Goal: Task Accomplishment & Management: Use online tool/utility

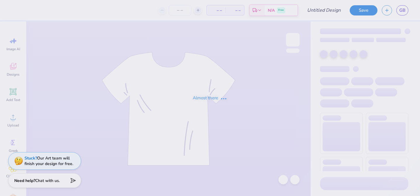
type input "UC Pharmacy 2025"
type input "24"
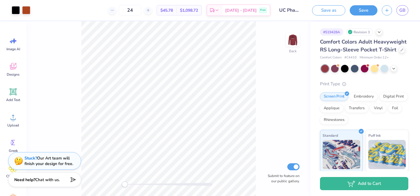
click at [70, 177] on icon at bounding box center [72, 179] width 8 height 8
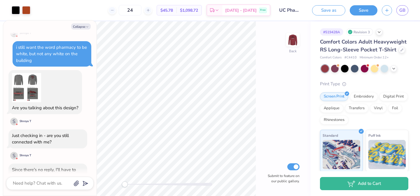
scroll to position [106, 0]
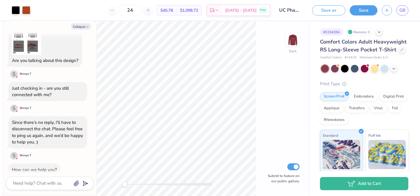
click at [52, 187] on div at bounding box center [49, 182] width 87 height 13
click at [52, 185] on textarea at bounding box center [41, 183] width 59 height 8
type textarea "s"
type textarea "x"
type textarea "so"
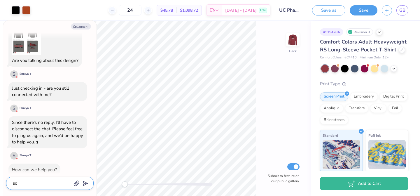
type textarea "x"
type textarea "sor"
type textarea "x"
type textarea "sorr"
type textarea "x"
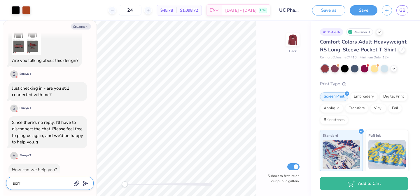
type textarea "sorry"
type textarea "x"
type textarea "sorry,"
type textarea "x"
type textarea "sorry,"
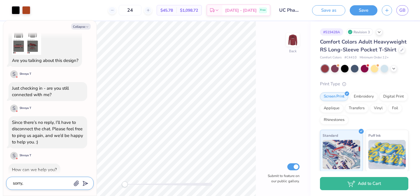
type textarea "x"
type textarea "sorry, m"
type textarea "x"
type textarea "sorry, my"
type textarea "x"
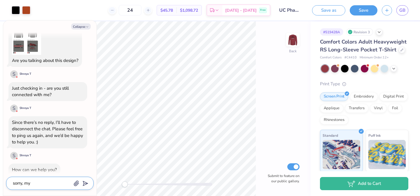
type textarea "sorry, my"
type textarea "x"
type textarea "sorry, my c"
type textarea "x"
type textarea "sorry, my co"
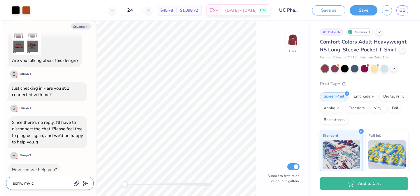
type textarea "x"
type textarea "sorry, my com"
type textarea "x"
type textarea "sorry, my comp"
type textarea "x"
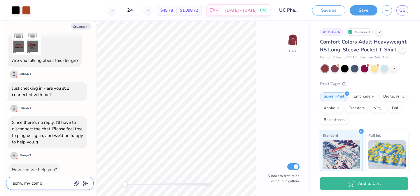
type textarea "sorry, my compu"
type textarea "x"
type textarea "sorry, my comput"
type textarea "x"
type textarea "sorry, my compute"
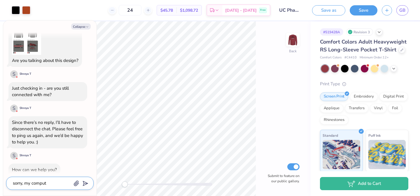
type textarea "x"
type textarea "sorry, my computer"
type textarea "x"
type textarea "sorry, my computer"
type textarea "x"
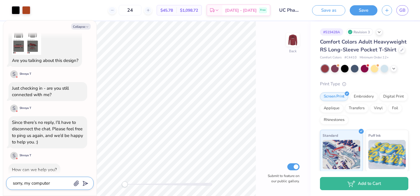
type textarea "sorry, my computer d"
type textarea "x"
type textarea "sorry, my computer di"
type textarea "x"
type textarea "sorry, my computer die"
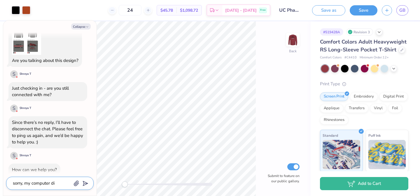
type textarea "x"
type textarea "sorry, my computer died"
type textarea "x"
type textarea "sorry, my computer died"
type textarea "x"
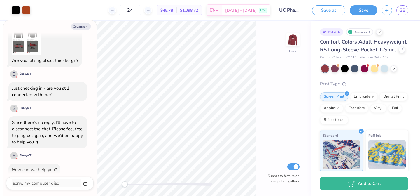
scroll to position [122, 0]
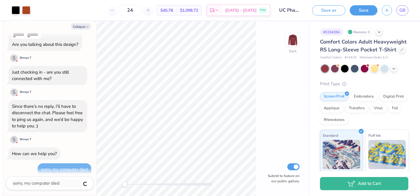
type textarea "x"
click at [38, 187] on div at bounding box center [49, 182] width 87 height 13
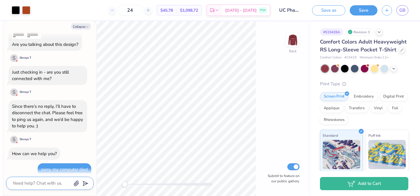
click at [39, 182] on textarea at bounding box center [41, 183] width 59 height 8
type textarea "I"
type textarea "x"
type textarea "I"
type textarea "x"
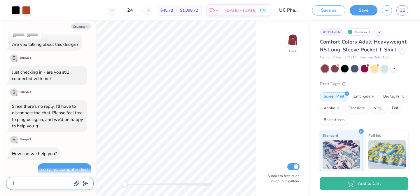
type textarea "I w"
type textarea "x"
type textarea "I wo"
type textarea "x"
type textarea "I wou"
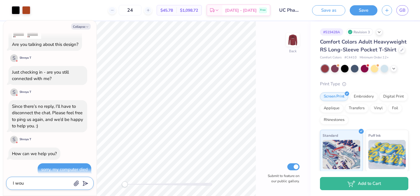
type textarea "x"
type textarea "I woul"
type textarea "x"
type textarea "I woul"
type textarea "x"
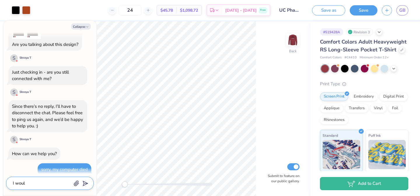
type textarea "I woul d"
type textarea "x"
type textarea "I woul ds"
type textarea "x"
type textarea "I woul dst"
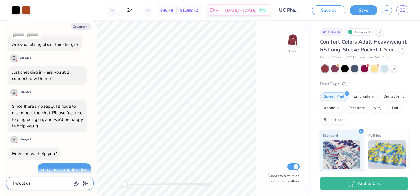
type textarea "x"
type textarea "I woul dsti"
type textarea "x"
type textarea "I woul dstil"
type textarea "x"
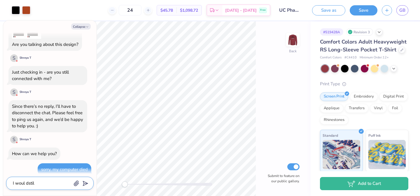
type textarea "I woul dsti"
type textarea "x"
type textarea "I woul dst"
type textarea "x"
type textarea "I woul ds"
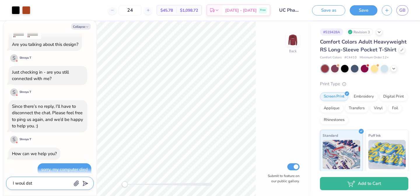
type textarea "x"
type textarea "I woul d"
type textarea "x"
type textarea "I woul"
type textarea "x"
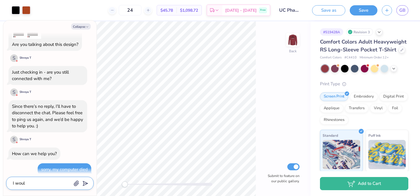
type textarea "I woul"
type textarea "x"
type textarea "I would"
type textarea "x"
type textarea "I would"
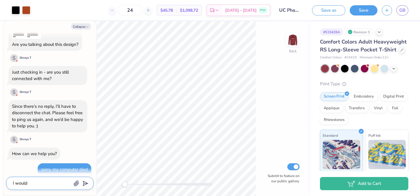
type textarea "x"
type textarea "I would s"
type textarea "x"
type textarea "I would st"
type textarea "x"
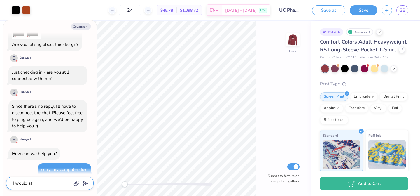
type textarea "I would sti"
type textarea "x"
type textarea "I would stil"
type textarea "x"
type textarea "I would still"
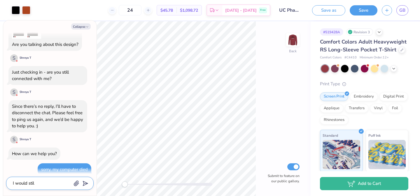
type textarea "x"
type textarea "I would still"
type textarea "x"
type textarea "I would still l"
type textarea "x"
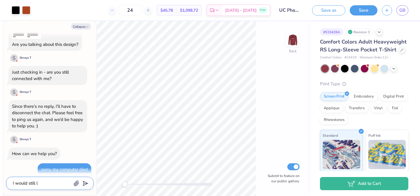
type textarea "I would still li"
type textarea "x"
type textarea "I would still lik"
type textarea "x"
type textarea "I would still like"
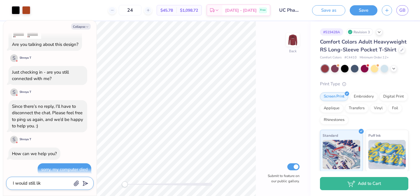
type textarea "x"
type textarea "I would still like"
type textarea "x"
type textarea "I would still like h"
type textarea "x"
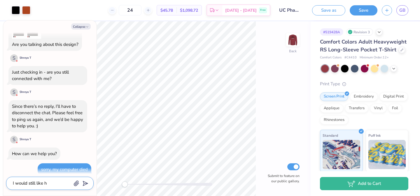
type textarea "I would still like he"
type textarea "x"
type textarea "I would still like hel"
type textarea "x"
type textarea "I would still like help"
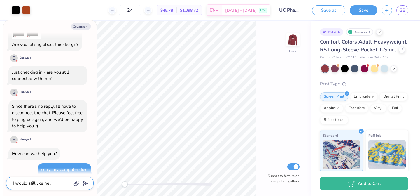
type textarea "x"
type textarea "I would still like help"
type textarea "x"
type textarea "I would still like help i"
type textarea "x"
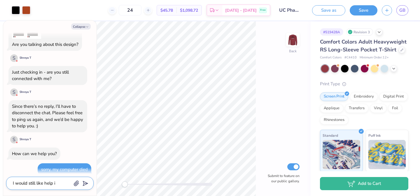
type textarea "I would still like help if"
type textarea "x"
type textarea "I would still like help if"
type textarea "x"
type textarea "I would still like help if p"
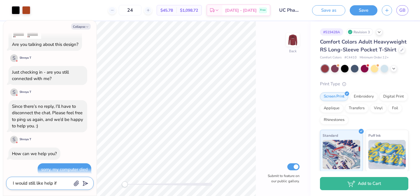
type textarea "x"
type textarea "I would still like help if po"
type textarea "x"
type textarea "I would still like help if pos"
type textarea "x"
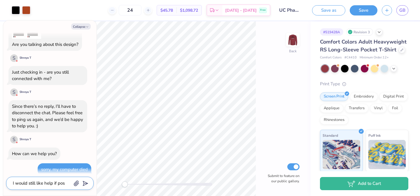
type textarea "I would still like help if poss"
type textarea "x"
type textarea "I would still like help if possi"
type textarea "x"
type textarea "I would still like help if possib"
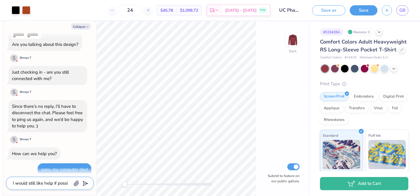
type textarea "x"
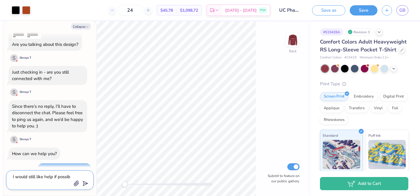
type textarea "I would still like help if possibl"
type textarea "x"
type textarea "I would still like help if possible"
type textarea "x"
type textarea "I would still like help if possible"
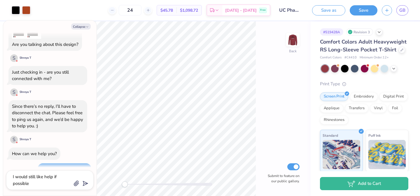
type textarea "x"
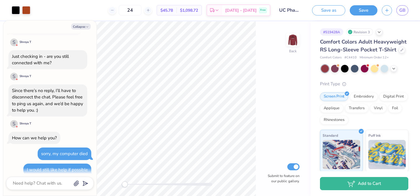
scroll to position [172, 0]
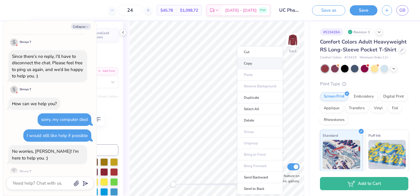
type textarea "x"
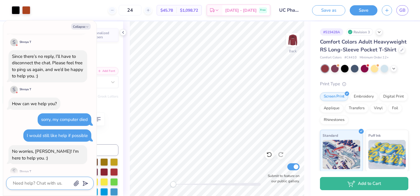
click at [52, 182] on textarea at bounding box center [41, 183] width 59 height 8
type textarea "I"
type textarea "x"
type textarea "I"
type textarea "x"
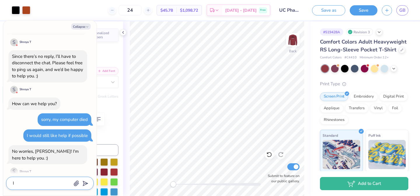
type textarea "I a"
type textarea "x"
type textarea "I am"
type textarea "x"
type textarea "I am"
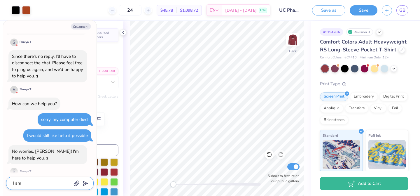
type textarea "x"
type textarea "I am t"
type textarea "x"
type textarea "I am ta"
type textarea "x"
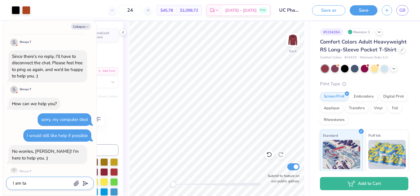
type textarea "I am tal"
type textarea "x"
type textarea "I am talk"
type textarea "x"
type textarea "I am talki"
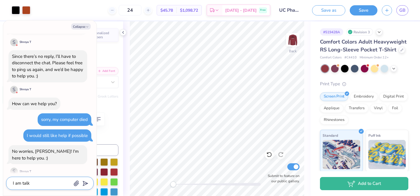
type textarea "x"
type textarea "I am talkin"
type textarea "x"
type textarea "I am talking"
type textarea "x"
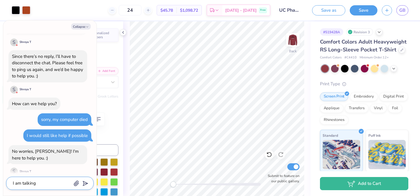
type textarea "I am talking"
type textarea "x"
type textarea "I am talking a"
type textarea "x"
type textarea "I am talking ao"
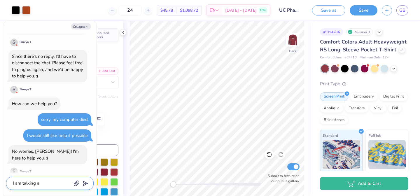
type textarea "x"
type textarea "I am talking aou"
type textarea "x"
type textarea "I am talking aout"
type textarea "x"
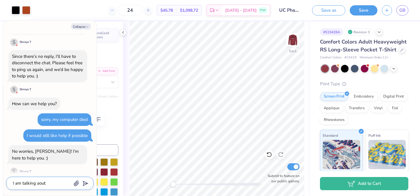
type textarea "I am talking aout"
type textarea "x"
type textarea "I am talking aout v"
type textarea "x"
type textarea "I am talking aout"
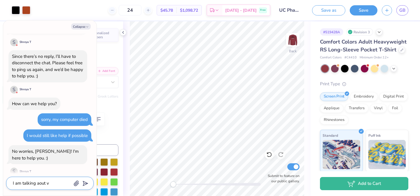
type textarea "x"
type textarea "I am talking aout r"
type textarea "x"
type textarea "I am talking aout re"
type textarea "x"
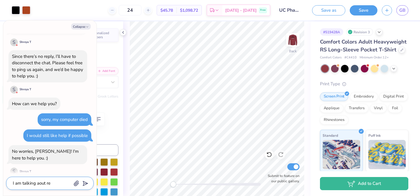
type textarea "I am talking aout rev"
type textarea "x"
type textarea "I am talking aout revi"
type textarea "x"
type textarea "I am talking aout [PERSON_NAME]"
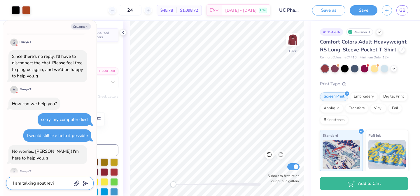
type textarea "x"
type textarea "I am talking aout revisi"
type textarea "x"
click at [38, 183] on textarea "I am talking aout revision 3" at bounding box center [41, 183] width 59 height 8
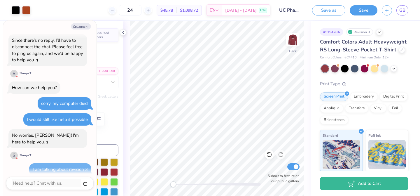
scroll to position [247, 0]
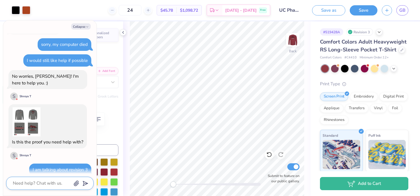
click at [30, 185] on textarea at bounding box center [41, 183] width 59 height 8
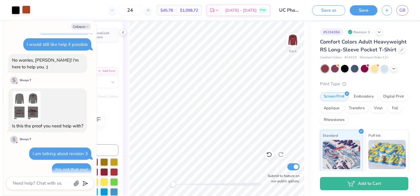
click at [25, 11] on div at bounding box center [26, 10] width 8 height 8
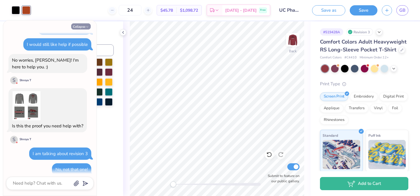
click at [85, 27] on icon "button" at bounding box center [86, 26] width 3 height 3
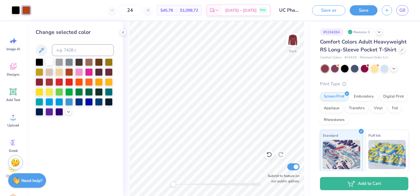
click at [47, 62] on div at bounding box center [49, 62] width 8 height 8
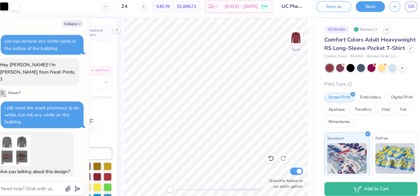
scroll to position [322, 0]
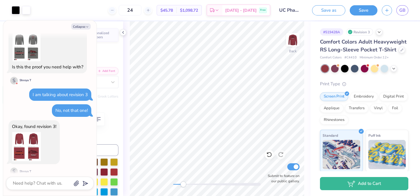
drag, startPoint x: 173, startPoint y: 184, endPoint x: 189, endPoint y: 182, distance: 15.9
click at [186, 182] on div "Accessibility label" at bounding box center [183, 184] width 6 height 6
click at [168, 184] on div "Back Submit to feature on our public gallery." at bounding box center [216, 108] width 187 height 174
click at [293, 40] on img at bounding box center [292, 39] width 23 height 23
drag, startPoint x: 172, startPoint y: 185, endPoint x: 205, endPoint y: 182, distance: 33.1
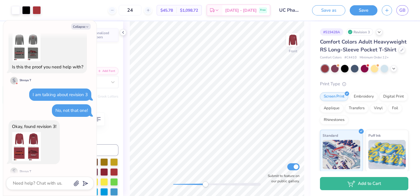
click at [205, 182] on div "Accessibility label" at bounding box center [205, 184] width 6 height 6
drag, startPoint x: 205, startPoint y: 184, endPoint x: 183, endPoint y: 184, distance: 21.6
click at [183, 184] on div "Accessibility label" at bounding box center [183, 184] width 6 height 6
drag, startPoint x: 182, startPoint y: 184, endPoint x: 171, endPoint y: 184, distance: 11.7
click at [171, 184] on div "Accessibility label" at bounding box center [173, 184] width 6 height 6
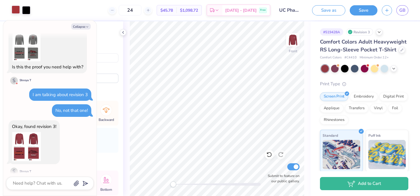
click at [16, 13] on div at bounding box center [16, 10] width 8 height 8
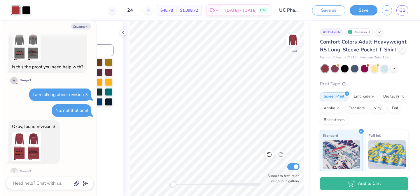
click at [111, 124] on div "Change selected color" at bounding box center [74, 108] width 97 height 174
click at [83, 25] on button "Collapse" at bounding box center [81, 26] width 20 height 6
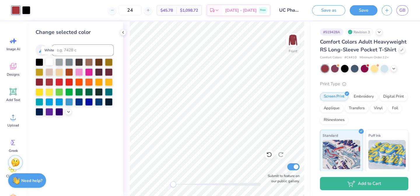
click at [48, 60] on div at bounding box center [49, 62] width 8 height 8
click at [26, 185] on div "Need help? Chat with us." at bounding box center [27, 179] width 38 height 15
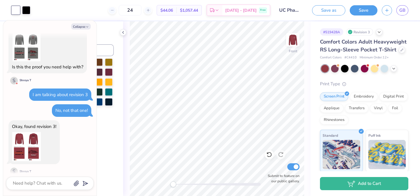
scroll to position [382, 0]
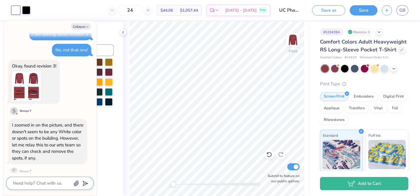
click at [61, 184] on textarea at bounding box center [41, 183] width 59 height 8
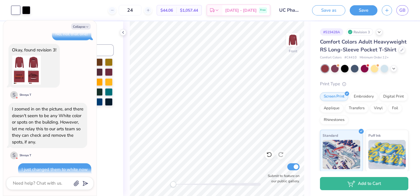
click at [46, 189] on div at bounding box center [49, 182] width 87 height 13
click at [47, 184] on textarea at bounding box center [41, 183] width 59 height 8
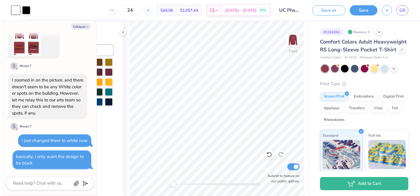
scroll to position [421, 0]
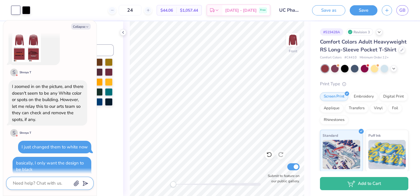
click at [40, 186] on textarea at bounding box center [41, 183] width 59 height 8
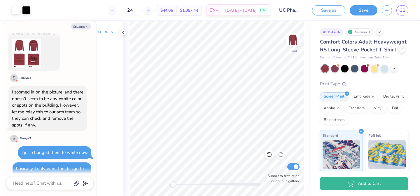
scroll to position [437, 0]
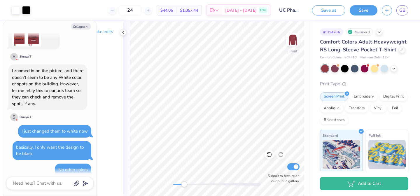
drag, startPoint x: 173, startPoint y: 182, endPoint x: 184, endPoint y: 182, distance: 10.8
click at [184, 182] on div "Accessibility label" at bounding box center [184, 184] width 6 height 6
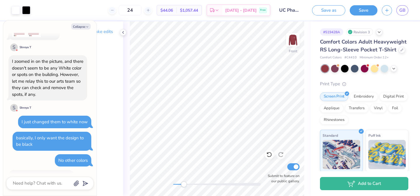
scroll to position [464, 0]
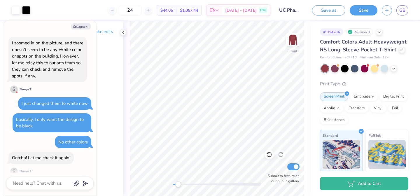
drag, startPoint x: 182, startPoint y: 184, endPoint x: 178, endPoint y: 183, distance: 4.1
click at [178, 183] on div "Accessibility label" at bounding box center [178, 184] width 6 height 6
click at [162, 184] on div "Front Submit to feature on our public gallery." at bounding box center [216, 108] width 187 height 174
drag, startPoint x: 174, startPoint y: 183, endPoint x: 204, endPoint y: 182, distance: 30.0
click at [204, 182] on div "Accessibility label" at bounding box center [204, 184] width 6 height 6
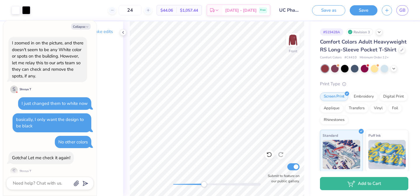
click at [196, 184] on div "Front Submit to feature on our public gallery." at bounding box center [216, 108] width 187 height 174
click at [168, 181] on div "Front Submit to feature on our public gallery." at bounding box center [216, 108] width 187 height 174
click at [295, 41] on img at bounding box center [292, 39] width 23 height 23
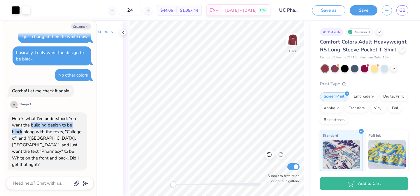
drag, startPoint x: 31, startPoint y: 119, endPoint x: 83, endPoint y: 119, distance: 52.2
click at [83, 119] on div "Here's what I've understood: You want the building design to be black along wit…" at bounding box center [48, 141] width 72 height 52
drag, startPoint x: 16, startPoint y: 128, endPoint x: 67, endPoint y: 127, distance: 51.3
click at [67, 127] on div "Here's what I've understood: You want the building design to be black along wit…" at bounding box center [46, 141] width 69 height 52
drag, startPoint x: 28, startPoint y: 130, endPoint x: 47, endPoint y: 130, distance: 18.4
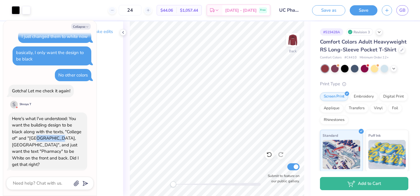
click at [47, 130] on div "Here's what I've understood: You want the building design to be black along wit…" at bounding box center [46, 141] width 69 height 52
drag, startPoint x: 17, startPoint y: 138, endPoint x: 64, endPoint y: 136, distance: 46.7
click at [64, 136] on div "Here's what I've understood: You want the building design to be black along wit…" at bounding box center [46, 141] width 69 height 52
click at [48, 184] on textarea at bounding box center [41, 183] width 59 height 8
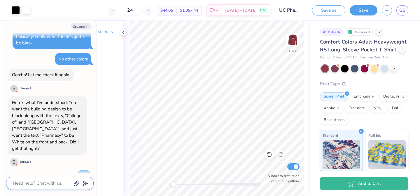
click at [34, 184] on textarea at bounding box center [41, 183] width 59 height 8
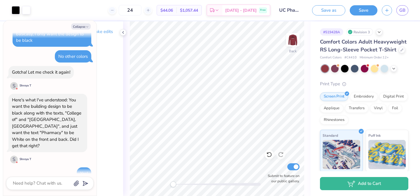
scroll to position [563, 0]
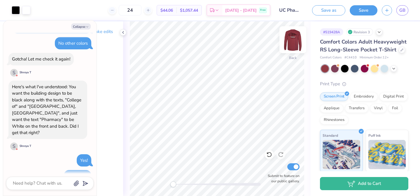
click at [291, 49] on div at bounding box center [292, 39] width 27 height 27
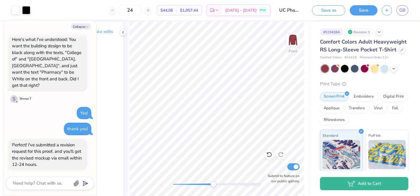
drag, startPoint x: 175, startPoint y: 186, endPoint x: 208, endPoint y: 183, distance: 32.8
click at [208, 183] on div at bounding box center [216, 184] width 87 height 6
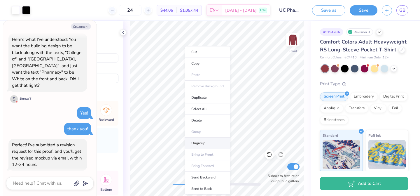
click at [202, 144] on li "Ungroup" at bounding box center [207, 142] width 46 height 11
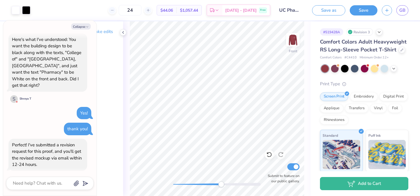
drag, startPoint x: 208, startPoint y: 183, endPoint x: 221, endPoint y: 182, distance: 13.1
click at [221, 182] on div "Accessibility label" at bounding box center [221, 184] width 6 height 6
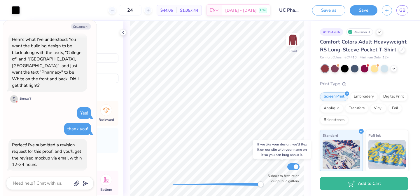
drag, startPoint x: 221, startPoint y: 184, endPoint x: 278, endPoint y: 180, distance: 57.9
click at [278, 180] on div "Front Submit to feature on our public gallery." at bounding box center [216, 108] width 187 height 174
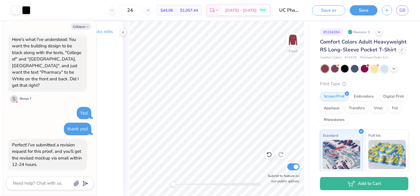
scroll to position [644, 0]
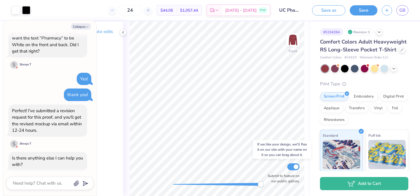
drag, startPoint x: 171, startPoint y: 184, endPoint x: 284, endPoint y: 170, distance: 114.0
click at [284, 170] on div "Front Submit to feature on our public gallery." at bounding box center [216, 108] width 187 height 174
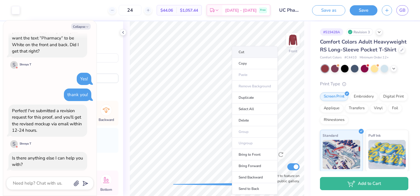
click at [242, 48] on li "Cut" at bounding box center [255, 52] width 46 height 12
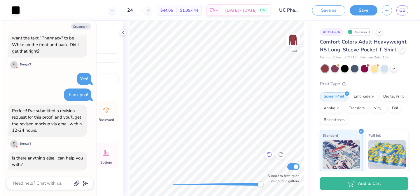
click at [271, 156] on icon at bounding box center [269, 154] width 6 height 6
click at [270, 154] on icon at bounding box center [269, 154] width 6 height 6
click at [267, 157] on div at bounding box center [268, 154] width 9 height 9
click at [267, 155] on icon at bounding box center [268, 154] width 5 height 5
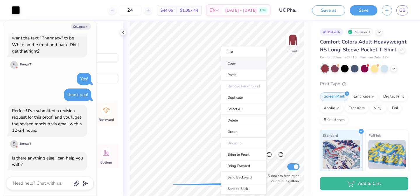
click at [239, 64] on li "Copy" at bounding box center [244, 63] width 46 height 11
click at [227, 51] on li "Cut" at bounding box center [242, 52] width 46 height 12
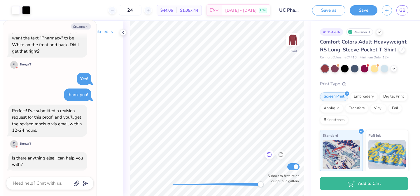
click at [270, 152] on icon at bounding box center [269, 154] width 6 height 6
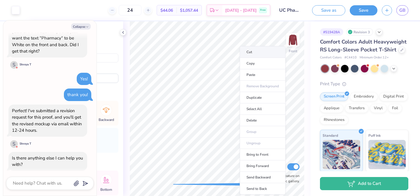
click at [253, 52] on li "Cut" at bounding box center [263, 52] width 46 height 12
click at [250, 52] on li "Cut" at bounding box center [259, 52] width 46 height 12
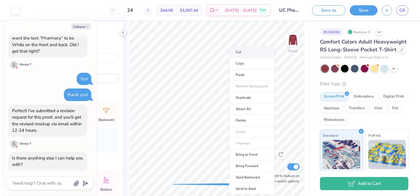
click at [240, 54] on li "Cut" at bounding box center [252, 52] width 46 height 12
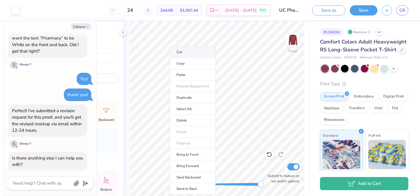
click at [182, 50] on li "Cut" at bounding box center [193, 52] width 46 height 12
click at [178, 51] on li "Cut" at bounding box center [191, 52] width 46 height 12
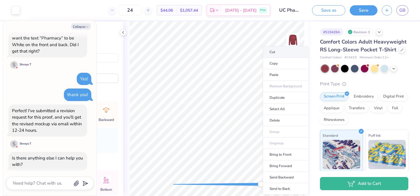
click at [274, 50] on li "Cut" at bounding box center [286, 52] width 46 height 12
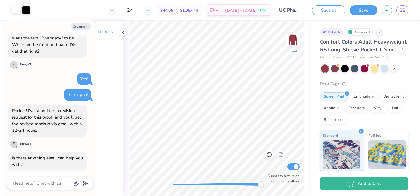
click at [17, 12] on div at bounding box center [16, 10] width 8 height 8
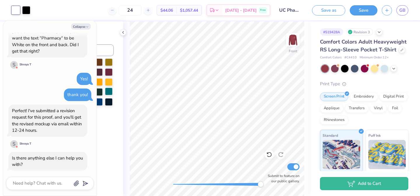
click at [108, 94] on div at bounding box center [109, 91] width 8 height 8
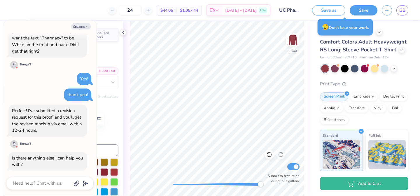
click at [105, 127] on div "Format" at bounding box center [74, 115] width 87 height 23
click at [82, 26] on button "Collapse" at bounding box center [81, 26] width 20 height 6
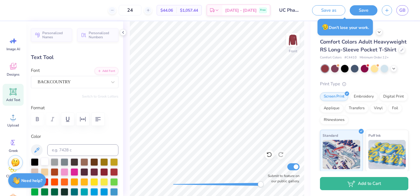
click at [48, 157] on div at bounding box center [45, 161] width 8 height 8
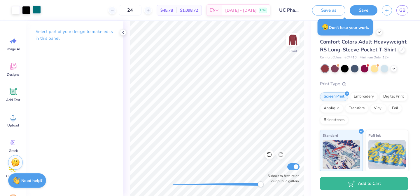
click at [37, 12] on div at bounding box center [37, 10] width 8 height 8
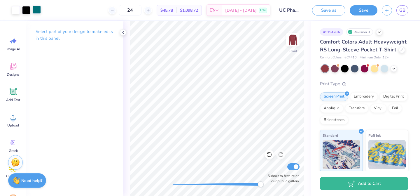
click at [38, 10] on div at bounding box center [37, 10] width 8 height 8
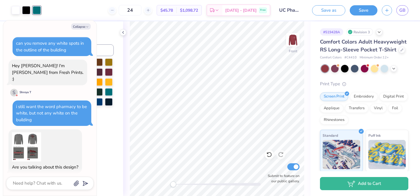
scroll to position [678, 0]
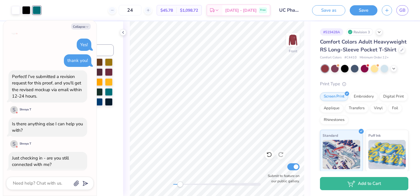
click at [180, 179] on div "Front Submit to feature on our public gallery." at bounding box center [216, 108] width 187 height 174
click at [53, 187] on div at bounding box center [49, 182] width 87 height 13
click at [55, 183] on textarea at bounding box center [41, 183] width 59 height 8
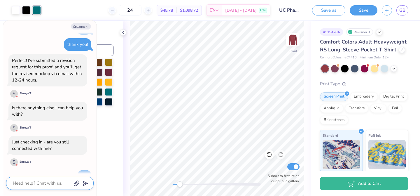
click at [34, 182] on textarea at bounding box center [41, 183] width 59 height 8
click at [21, 184] on textarea "I can just edit it myself, i dont wanrt to wait that long" at bounding box center [41, 180] width 59 height 14
click at [98, 149] on div "Change selected color" at bounding box center [74, 108] width 97 height 174
click at [86, 183] on line "submit" at bounding box center [86, 183] width 4 height 4
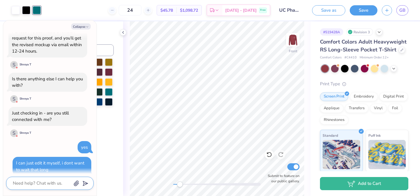
scroll to position [717, 0]
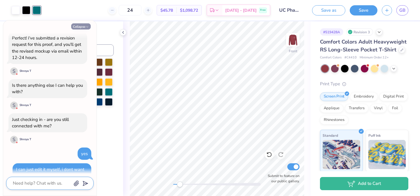
click at [85, 29] on button "Collapse" at bounding box center [81, 26] width 20 height 6
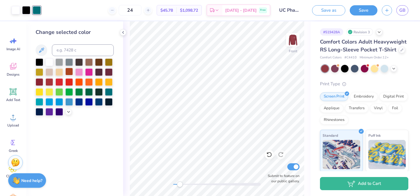
click at [71, 72] on div at bounding box center [69, 72] width 8 height 8
click at [69, 84] on div at bounding box center [69, 82] width 8 height 8
click at [69, 81] on div at bounding box center [69, 82] width 8 height 8
click at [59, 108] on div at bounding box center [59, 111] width 8 height 8
click at [46, 101] on div at bounding box center [49, 101] width 8 height 8
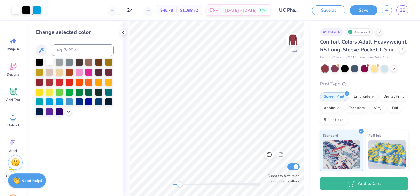
click at [50, 61] on div at bounding box center [49, 62] width 8 height 8
click at [181, 183] on div "Accessibility label" at bounding box center [181, 184] width 6 height 6
drag, startPoint x: 182, startPoint y: 183, endPoint x: 186, endPoint y: 183, distance: 4.7
click at [186, 183] on div "Accessibility label" at bounding box center [186, 184] width 6 height 6
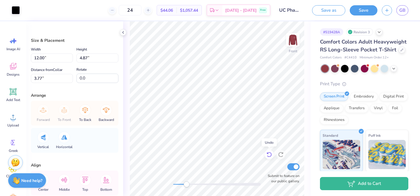
click at [267, 154] on icon at bounding box center [269, 154] width 6 height 6
click at [282, 153] on icon at bounding box center [282, 152] width 1 height 1
click at [63, 5] on div "24 $44.06 Per Item $1,057.44 Total Est. Delivery [DATE] - [DATE] Free" at bounding box center [147, 10] width 246 height 20
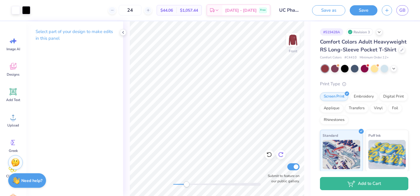
click at [283, 150] on div "Front Submit to feature on our public gallery." at bounding box center [216, 108] width 187 height 174
click at [306, 149] on div "Front Submit to feature on our public gallery." at bounding box center [216, 108] width 187 height 174
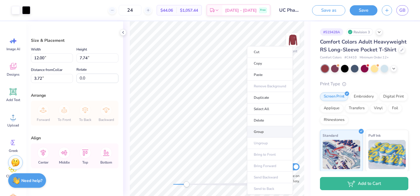
click at [268, 131] on li "Group" at bounding box center [270, 131] width 46 height 11
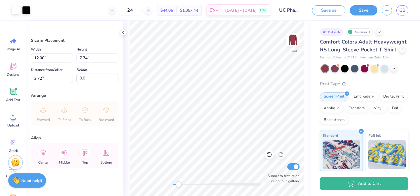
drag, startPoint x: 186, startPoint y: 184, endPoint x: 177, endPoint y: 184, distance: 9.3
click at [177, 184] on div "Accessibility label" at bounding box center [178, 184] width 6 height 6
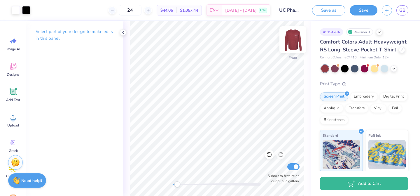
click at [292, 37] on img at bounding box center [292, 39] width 23 height 23
click at [291, 38] on img at bounding box center [292, 39] width 23 height 23
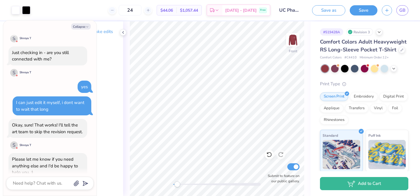
scroll to position [791, 0]
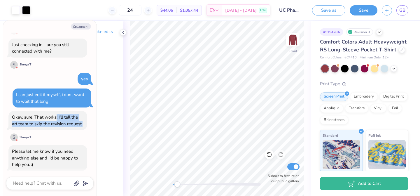
drag, startPoint x: 56, startPoint y: 106, endPoint x: 70, endPoint y: 114, distance: 16.3
click at [70, 114] on div "Okay, sure! That works! I'll tell the art team to skip the revision request." at bounding box center [47, 120] width 79 height 19
click at [97, 112] on div "Select part of your design to make edits in this panel" at bounding box center [74, 108] width 97 height 174
click at [75, 27] on button "Collapse" at bounding box center [81, 26] width 20 height 6
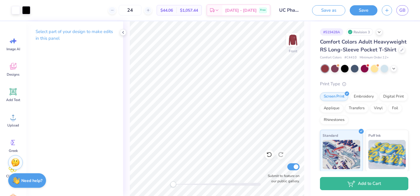
click at [159, 184] on div "Front Submit to feature on our public gallery." at bounding box center [216, 108] width 187 height 174
click at [299, 41] on img at bounding box center [292, 39] width 23 height 23
click at [290, 47] on img at bounding box center [292, 39] width 23 height 23
click at [294, 48] on div at bounding box center [292, 39] width 27 height 27
click at [291, 38] on img at bounding box center [292, 39] width 23 height 23
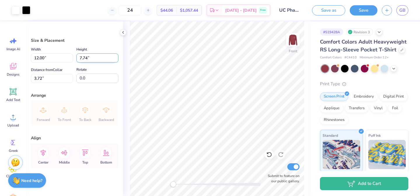
click at [87, 60] on input "7.74" at bounding box center [97, 57] width 42 height 9
click at [36, 78] on input "3.73" at bounding box center [52, 78] width 42 height 9
click at [43, 79] on input "4.73" at bounding box center [52, 78] width 42 height 9
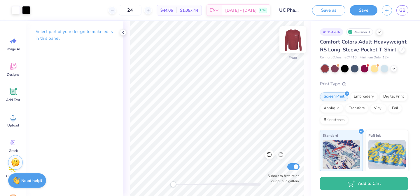
click at [292, 41] on img at bounding box center [292, 39] width 23 height 23
click at [295, 44] on img at bounding box center [292, 39] width 23 height 23
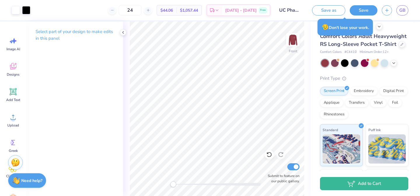
scroll to position [6, 0]
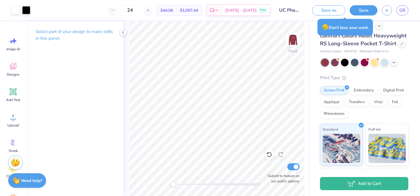
click at [348, 17] on div "😥 Don’t lose your work." at bounding box center [345, 27] width 59 height 20
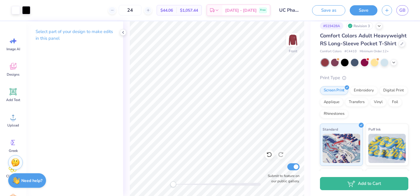
click at [169, 184] on div "Front Submit to feature on our public gallery." at bounding box center [216, 108] width 187 height 174
click at [292, 38] on img at bounding box center [292, 39] width 23 height 23
click at [293, 39] on img at bounding box center [292, 39] width 23 height 23
click at [295, 41] on img at bounding box center [292, 39] width 23 height 23
click at [292, 38] on img at bounding box center [293, 40] width 12 height 12
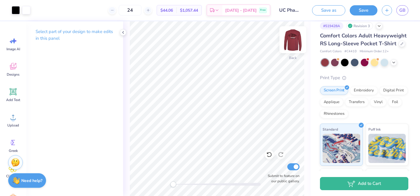
click at [289, 38] on img at bounding box center [292, 39] width 23 height 23
drag, startPoint x: 173, startPoint y: 183, endPoint x: 182, endPoint y: 183, distance: 9.0
click at [182, 183] on div "Accessibility label" at bounding box center [182, 184] width 6 height 6
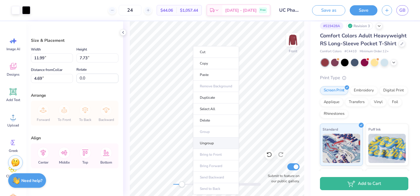
click at [217, 143] on li "Ungroup" at bounding box center [216, 142] width 46 height 11
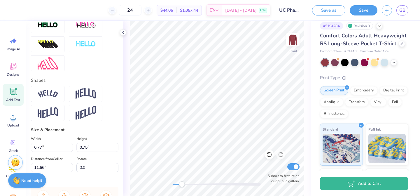
scroll to position [286, 0]
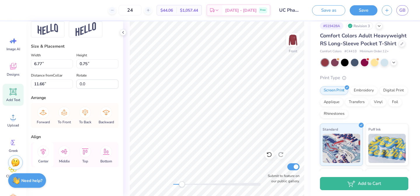
click at [40, 150] on icon at bounding box center [43, 151] width 12 height 12
click at [44, 149] on icon at bounding box center [43, 151] width 12 height 12
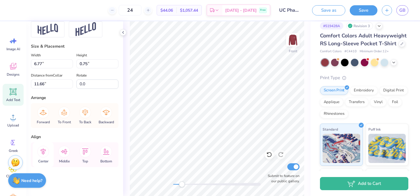
click at [43, 147] on icon at bounding box center [43, 151] width 12 height 12
click at [42, 156] on icon at bounding box center [43, 151] width 12 height 12
click at [44, 145] on div "Center" at bounding box center [43, 154] width 21 height 25
click at [58, 131] on div "Personalized Names Personalized Numbers Text Tool Add Font Font SansSerifBldFLF…" at bounding box center [74, 108] width 97 height 174
click at [42, 150] on icon at bounding box center [43, 151] width 5 height 7
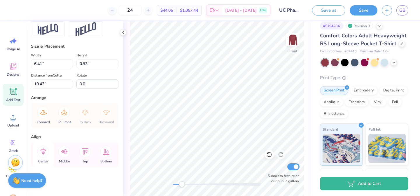
click at [40, 153] on icon at bounding box center [43, 151] width 12 height 12
click at [44, 151] on icon at bounding box center [43, 151] width 12 height 12
click at [42, 153] on icon at bounding box center [43, 151] width 12 height 12
click at [43, 150] on icon at bounding box center [43, 151] width 12 height 12
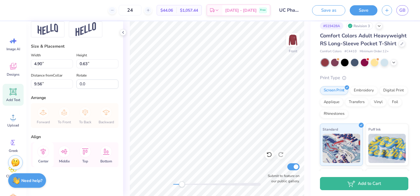
click at [43, 150] on icon at bounding box center [43, 151] width 12 height 12
click at [40, 153] on icon at bounding box center [43, 151] width 12 height 12
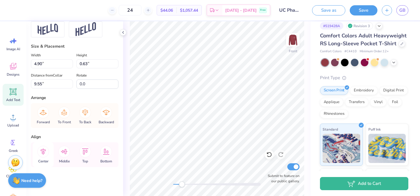
click at [42, 153] on icon at bounding box center [43, 151] width 12 height 12
click at [42, 152] on icon at bounding box center [43, 151] width 5 height 7
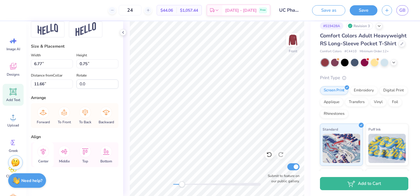
click at [43, 151] on icon at bounding box center [43, 151] width 5 height 7
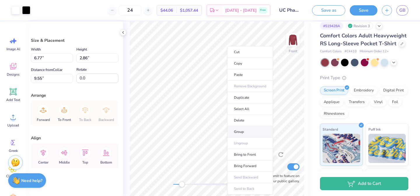
click at [249, 130] on li "Group" at bounding box center [250, 131] width 46 height 11
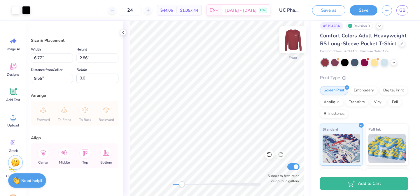
click at [293, 42] on img at bounding box center [292, 39] width 23 height 23
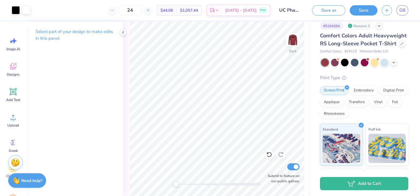
drag, startPoint x: 180, startPoint y: 184, endPoint x: 171, endPoint y: 183, distance: 8.7
click at [173, 184] on div "Accessibility label" at bounding box center [176, 184] width 6 height 6
click at [298, 41] on img at bounding box center [292, 39] width 23 height 23
drag, startPoint x: 173, startPoint y: 184, endPoint x: 182, endPoint y: 183, distance: 9.1
click at [182, 183] on div "Accessibility label" at bounding box center [182, 184] width 6 height 6
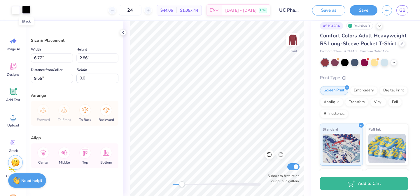
click at [28, 8] on div at bounding box center [26, 10] width 8 height 8
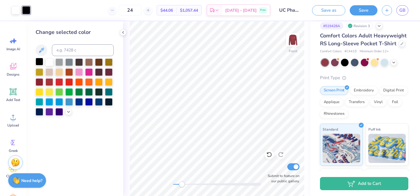
click at [41, 62] on div at bounding box center [40, 62] width 8 height 8
click at [18, 10] on div at bounding box center [16, 10] width 8 height 8
click at [36, 60] on div at bounding box center [40, 62] width 8 height 8
click at [74, 136] on div "Change selected color" at bounding box center [74, 108] width 97 height 174
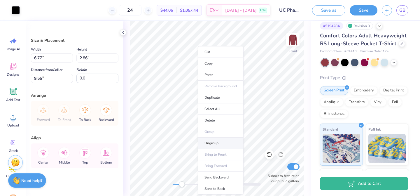
click at [216, 143] on li "Ungroup" at bounding box center [221, 142] width 46 height 11
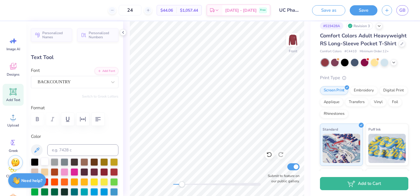
click at [45, 165] on div at bounding box center [74, 181] width 87 height 47
click at [45, 163] on div at bounding box center [45, 161] width 8 height 8
drag, startPoint x: 181, startPoint y: 185, endPoint x: 175, endPoint y: 185, distance: 5.5
click at [175, 185] on div "Accessibility label" at bounding box center [176, 184] width 6 height 6
drag, startPoint x: 175, startPoint y: 182, endPoint x: 171, endPoint y: 182, distance: 4.4
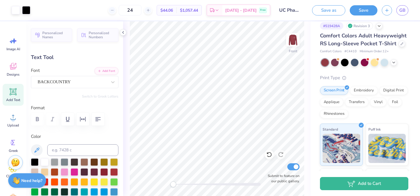
click at [171, 182] on div "Accessibility label" at bounding box center [173, 184] width 6 height 6
click at [290, 44] on img at bounding box center [292, 39] width 23 height 23
click at [169, 185] on div "Back Submit to feature on our public gallery." at bounding box center [216, 108] width 187 height 174
click at [122, 33] on icon at bounding box center [123, 32] width 5 height 5
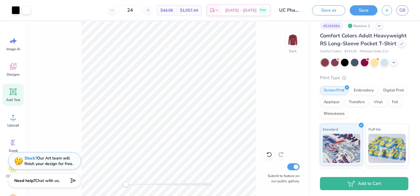
click at [126, 183] on div "Accessibility label" at bounding box center [126, 184] width 6 height 6
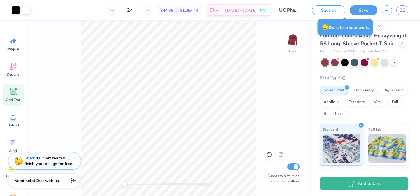
click at [120, 183] on div "Back Submit to feature on our public gallery." at bounding box center [168, 108] width 284 height 174
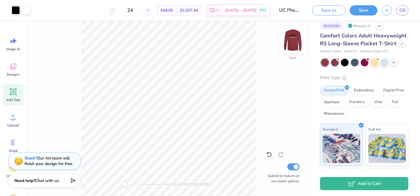
click at [293, 39] on img at bounding box center [292, 39] width 23 height 23
click at [292, 36] on img at bounding box center [292, 39] width 23 height 23
click at [286, 74] on div "Front Submit to feature on our public gallery." at bounding box center [168, 108] width 284 height 174
click at [296, 46] on div at bounding box center [292, 39] width 27 height 27
click at [150, 10] on icon at bounding box center [148, 10] width 4 height 4
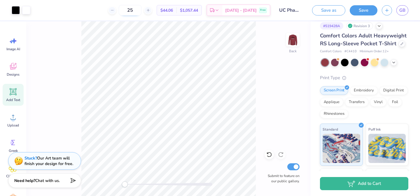
click at [141, 8] on input "25" at bounding box center [130, 10] width 23 height 10
click at [144, 9] on input "25" at bounding box center [152, 10] width 23 height 10
click at [152, 11] on div "25" at bounding box center [130, 10] width 44 height 10
drag, startPoint x: 148, startPoint y: 10, endPoint x: 138, endPoint y: 10, distance: 9.6
click at [138, 10] on input "25" at bounding box center [130, 10] width 23 height 10
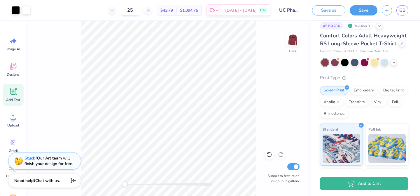
click at [141, 12] on input "25" at bounding box center [130, 10] width 23 height 10
drag, startPoint x: 146, startPoint y: 11, endPoint x: 128, endPoint y: 6, distance: 19.2
click at [128, 6] on div "25" at bounding box center [130, 10] width 44 height 10
click at [141, 11] on input "30" at bounding box center [130, 10] width 23 height 10
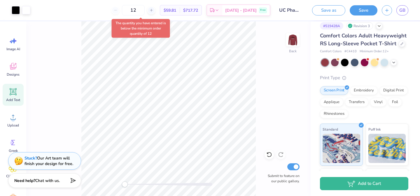
click at [115, 35] on div "The quantity you have entered is below the minimum order quantity of 12" at bounding box center [141, 28] width 58 height 19
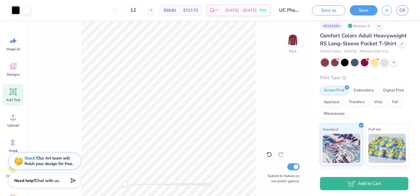
click at [358, 28] on div "Revision 3" at bounding box center [359, 25] width 27 height 7
click at [384, 25] on div "# 519428A Revision 3" at bounding box center [364, 25] width 88 height 7
click at [379, 25] on polyline at bounding box center [379, 25] width 2 height 1
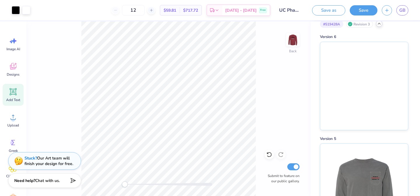
scroll to position [0, 0]
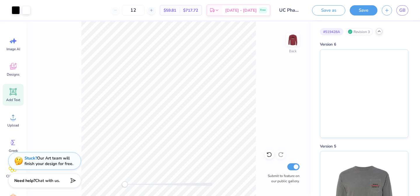
click at [268, 91] on div "Back Submit to feature on our public gallery." at bounding box center [168, 108] width 284 height 174
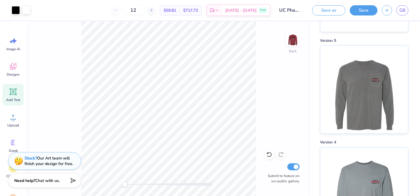
scroll to position [101, 0]
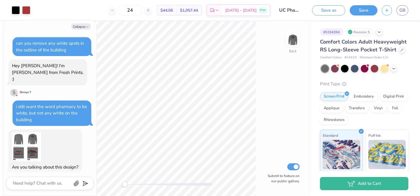
scroll to position [464, 0]
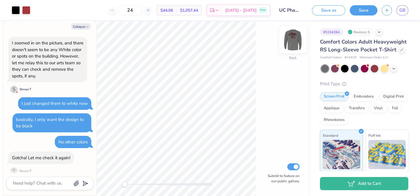
click at [294, 39] on img at bounding box center [292, 39] width 23 height 23
click at [294, 39] on img at bounding box center [293, 40] width 12 height 12
click at [292, 38] on img at bounding box center [292, 39] width 23 height 23
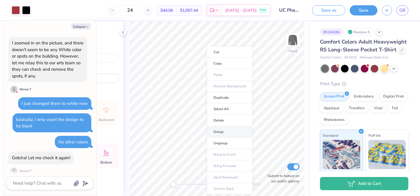
click at [226, 128] on li "Group" at bounding box center [230, 131] width 46 height 11
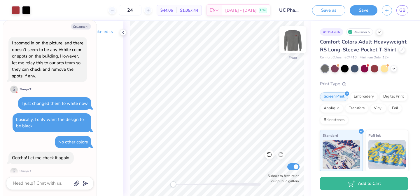
click at [290, 37] on img at bounding box center [292, 39] width 23 height 23
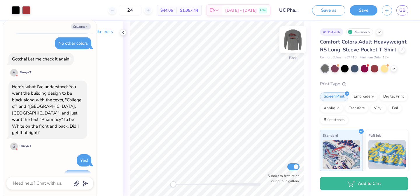
click at [292, 38] on img at bounding box center [292, 39] width 23 height 23
click at [291, 40] on img at bounding box center [292, 39] width 23 height 23
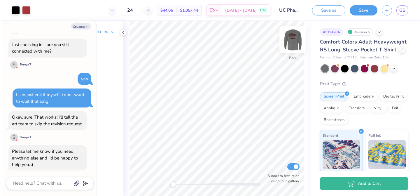
click at [296, 37] on img at bounding box center [292, 39] width 23 height 23
click at [296, 37] on img at bounding box center [293, 40] width 12 height 12
click at [400, 50] on icon at bounding box center [401, 49] width 3 height 3
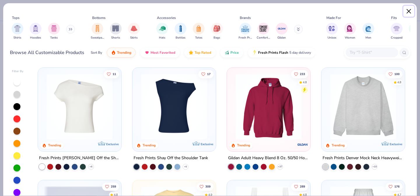
click at [409, 12] on button "Close" at bounding box center [408, 11] width 11 height 11
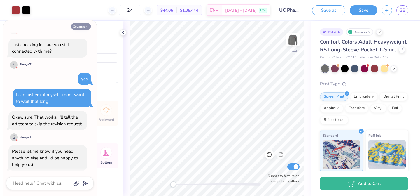
click at [77, 27] on button "Collapse" at bounding box center [81, 26] width 20 height 6
type textarea "x"
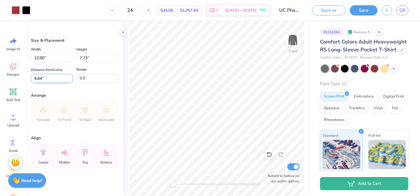
click at [59, 79] on input "4.64" at bounding box center [52, 78] width 42 height 9
type input "4.65"
click at [127, 47] on div "Front Submit to feature on our public gallery." at bounding box center [216, 108] width 187 height 174
click at [44, 151] on icon at bounding box center [43, 153] width 12 height 12
click at [41, 152] on icon at bounding box center [43, 153] width 12 height 12
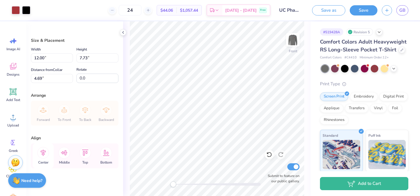
click at [41, 152] on icon at bounding box center [43, 153] width 12 height 12
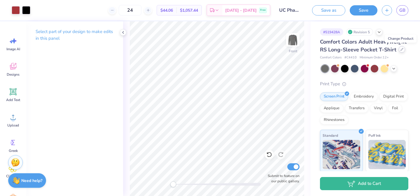
click at [401, 50] on icon at bounding box center [401, 49] width 3 height 3
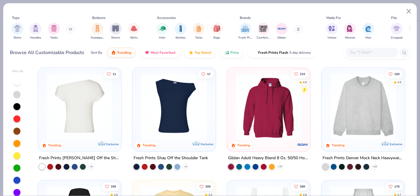
click at [352, 55] on input "text" at bounding box center [371, 52] width 45 height 7
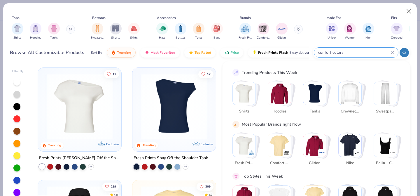
type input "confort colors"
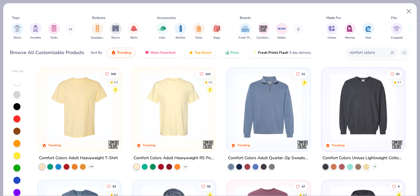
click at [187, 166] on icon at bounding box center [185, 166] width 5 height 5
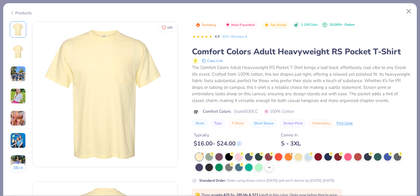
click at [267, 167] on icon at bounding box center [269, 167] width 5 height 5
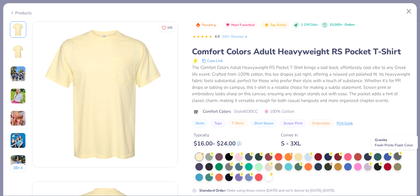
click at [400, 157] on div at bounding box center [397, 156] width 8 height 8
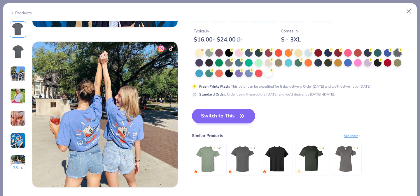
scroll to position [938, 0]
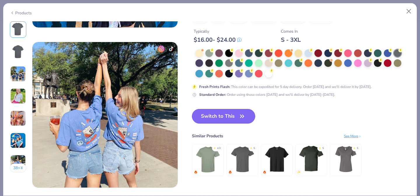
click at [215, 118] on button "Switch to This" at bounding box center [223, 116] width 63 height 15
click at [247, 113] on button "Switch to This" at bounding box center [223, 116] width 63 height 15
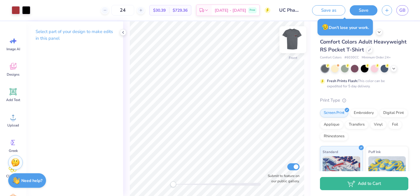
click at [294, 42] on img at bounding box center [292, 39] width 23 height 23
click at [393, 68] on polyline at bounding box center [393, 67] width 2 height 1
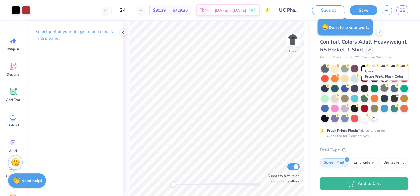
click at [384, 87] on div at bounding box center [384, 88] width 8 height 8
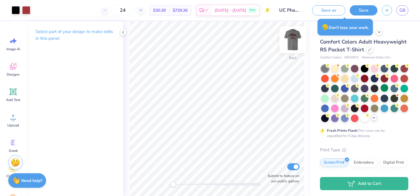
click at [289, 36] on img at bounding box center [292, 39] width 23 height 23
click at [289, 45] on img at bounding box center [292, 39] width 23 height 23
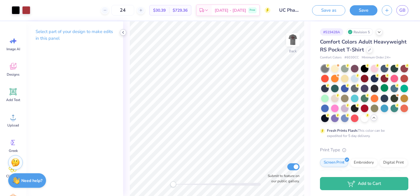
click at [123, 31] on icon at bounding box center [123, 32] width 5 height 5
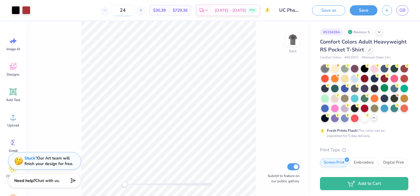
click at [134, 9] on input "24" at bounding box center [122, 10] width 23 height 10
type input "2"
type input "1"
type input "30"
click at [95, 13] on div "30 $28.17 Per Item $845.10 Total Est. Delivery Oct 7 - 10 Free" at bounding box center [152, 10] width 235 height 20
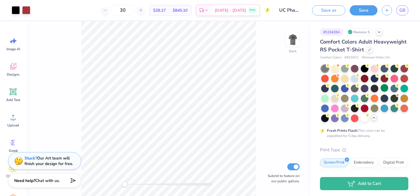
click at [106, 9] on div "30 $28.17 Per Item $845.10 Total Est. Delivery Oct 7 - 10 Free" at bounding box center [152, 10] width 235 height 20
click at [294, 41] on img at bounding box center [292, 39] width 23 height 23
click at [299, 37] on img at bounding box center [292, 39] width 23 height 23
click at [296, 35] on img at bounding box center [292, 39] width 23 height 23
click at [293, 40] on img at bounding box center [292, 39] width 23 height 23
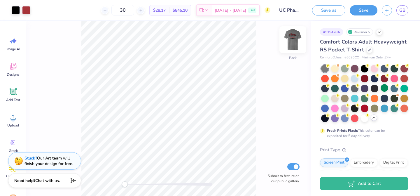
click at [298, 32] on img at bounding box center [292, 39] width 23 height 23
drag, startPoint x: 124, startPoint y: 184, endPoint x: 139, endPoint y: 183, distance: 15.2
click at [139, 183] on div "Accessibility label" at bounding box center [139, 184] width 6 height 6
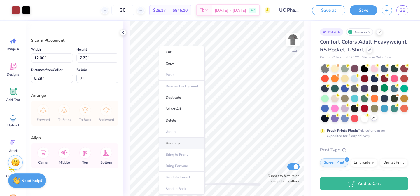
click at [175, 143] on li "Ungroup" at bounding box center [182, 142] width 46 height 11
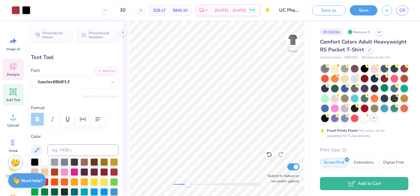
click at [12, 68] on icon at bounding box center [13, 67] width 6 height 5
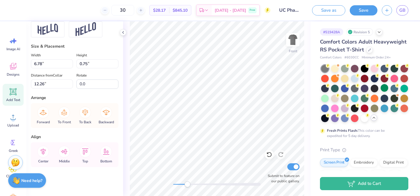
scroll to position [286, 0]
click at [44, 152] on icon at bounding box center [43, 151] width 12 height 12
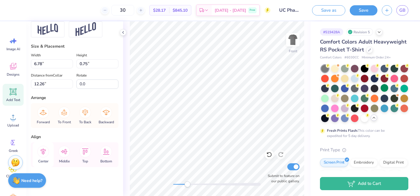
click at [44, 151] on icon at bounding box center [43, 151] width 12 height 12
type input "6.41"
type input "0.93"
type input "11.03"
click at [45, 150] on icon at bounding box center [43, 151] width 5 height 7
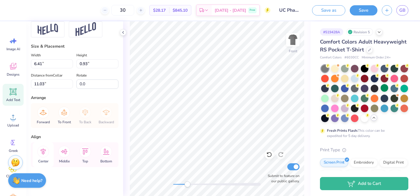
click at [45, 150] on icon at bounding box center [43, 151] width 5 height 7
type input "4.91"
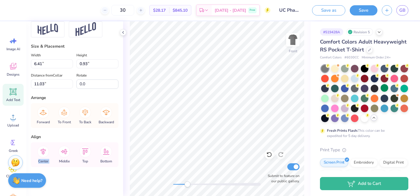
type input "0.63"
type input "10.15"
click at [44, 151] on icon at bounding box center [43, 151] width 5 height 7
click at [41, 153] on icon at bounding box center [43, 151] width 12 height 12
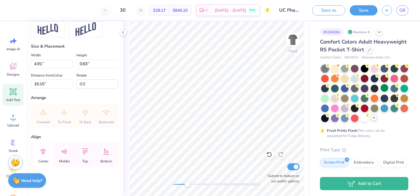
click at [41, 153] on icon at bounding box center [43, 151] width 12 height 12
click at [43, 151] on icon at bounding box center [43, 151] width 12 height 12
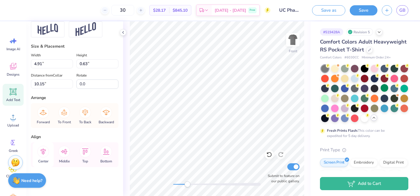
click at [43, 151] on icon at bounding box center [43, 151] width 12 height 12
type input "6.41"
type input "0.93"
type input "11.03"
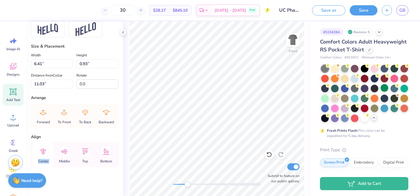
type input "6.78"
type input "0.75"
type input "12.26"
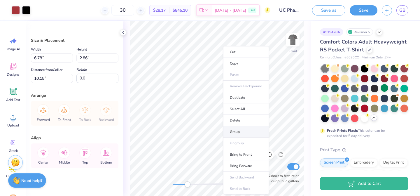
click at [232, 132] on li "Group" at bounding box center [246, 131] width 46 height 11
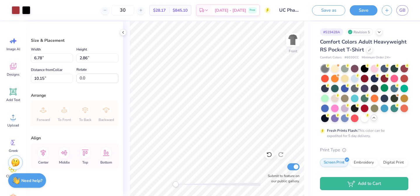
drag, startPoint x: 187, startPoint y: 186, endPoint x: 175, endPoint y: 186, distance: 12.0
click at [175, 186] on div "Accessibility label" at bounding box center [176, 184] width 6 height 6
click at [294, 38] on img at bounding box center [292, 39] width 23 height 23
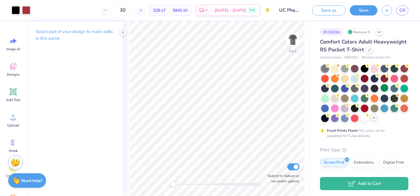
click at [164, 185] on div "Back Submit to feature on our public gallery." at bounding box center [216, 108] width 187 height 174
click at [123, 31] on polyline at bounding box center [122, 32] width 1 height 2
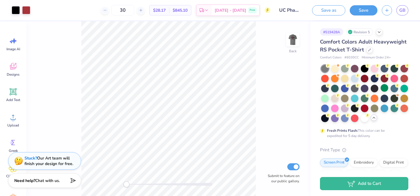
click at [126, 183] on div "Accessibility label" at bounding box center [126, 184] width 6 height 6
click at [115, 186] on div "Back Submit to feature on our public gallery." at bounding box center [168, 108] width 284 height 174
click at [357, 15] on div "Save" at bounding box center [363, 10] width 28 height 10
click at [357, 9] on button "Save" at bounding box center [363, 9] width 28 height 10
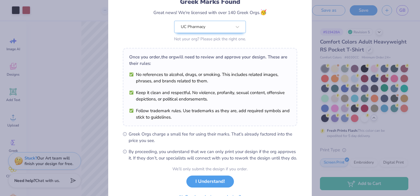
scroll to position [77, 0]
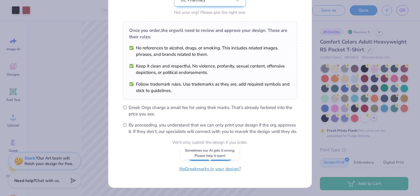
click at [211, 170] on button "No Greek marks in your design?" at bounding box center [209, 169] width 71 height 12
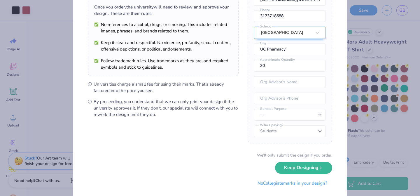
scroll to position [58, 0]
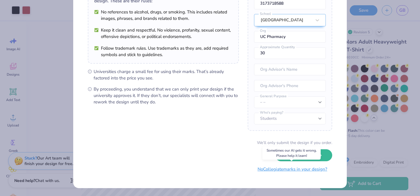
click at [296, 170] on button "No Collegiate marks in your design?" at bounding box center [292, 169] width 80 height 12
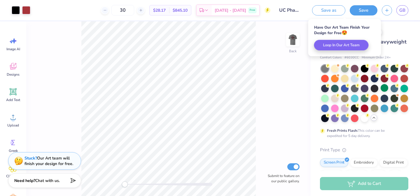
scroll to position [0, 0]
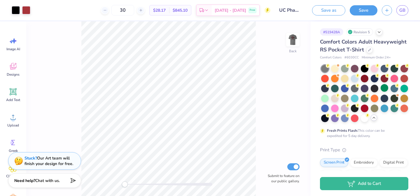
click at [291, 79] on div "Back Submit to feature on our public gallery." at bounding box center [168, 108] width 284 height 174
